Goal: Complete application form

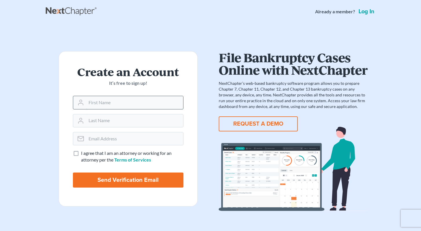
click at [115, 107] on input "text" at bounding box center [134, 102] width 97 height 13
type input "[PERSON_NAME]"
click at [128, 137] on input "email" at bounding box center [134, 138] width 97 height 13
click at [139, 109] on form "Create an Account It’s free to sign up! [PERSON_NAME] I agree that I am an atto…" at bounding box center [128, 128] width 139 height 155
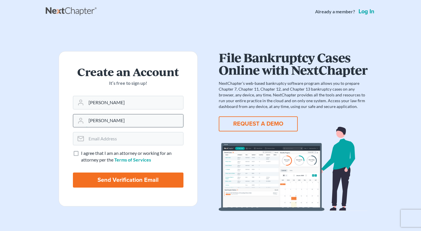
click at [139, 118] on input "[PERSON_NAME]" at bounding box center [134, 120] width 97 height 13
click at [92, 140] on input "email" at bounding box center [134, 138] width 97 height 13
click at [113, 144] on input "email" at bounding box center [134, 138] width 97 height 13
type input "[EMAIL_ADDRESS][DOMAIN_NAME]"
click at [106, 155] on span "I agree that I am an attorney or working for an attorney per the" at bounding box center [126, 156] width 91 height 12
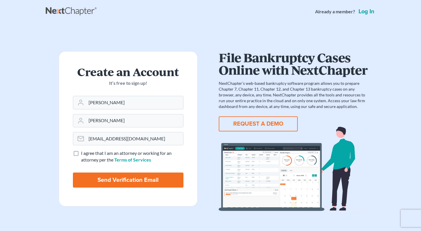
click at [87, 154] on input "I agree that I am an attorney or working for an attorney per the Terms of Servi…" at bounding box center [85, 152] width 4 height 4
click at [102, 161] on span "I agree that I am an attorney or working for an attorney per the" at bounding box center [126, 156] width 91 height 12
click at [87, 154] on input "I agree that I am an attorney or working for an attorney per the Terms of Servi…" at bounding box center [85, 152] width 4 height 4
checkbox input "false"
click at [367, 12] on link "Log in" at bounding box center [366, 12] width 18 height 6
